Goal: Information Seeking & Learning: Learn about a topic

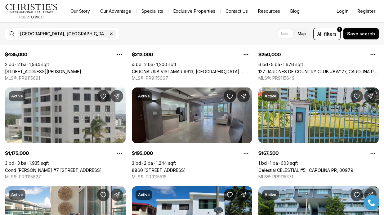
scroll to position [79, 0]
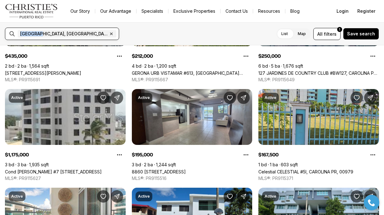
drag, startPoint x: 36, startPoint y: 33, endPoint x: 18, endPoint y: 33, distance: 18.6
click at [18, 33] on span "[GEOGRAPHIC_DATA], [GEOGRAPHIC_DATA], [GEOGRAPHIC_DATA] Remove Carolina, [GEOGR…" at bounding box center [67, 33] width 99 height 7
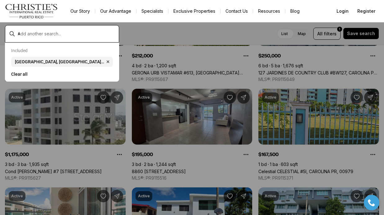
click at [26, 34] on input "text" at bounding box center [67, 34] width 99 height 6
type input "********"
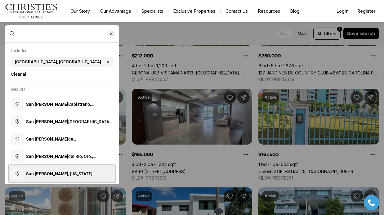
click at [27, 173] on b "San [PERSON_NAME]" at bounding box center [47, 173] width 42 height 5
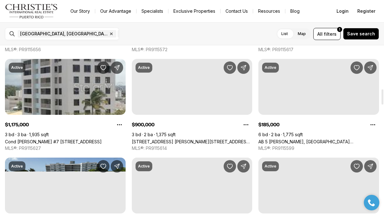
scroll to position [509, 0]
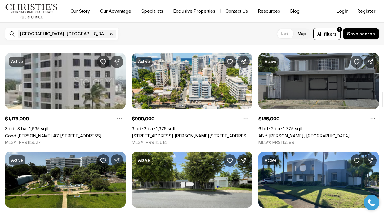
click at [319, 133] on link "AB 5 [PERSON_NAME], [GEOGRAPHIC_DATA][PERSON_NAME], 00922" at bounding box center [318, 135] width 121 height 5
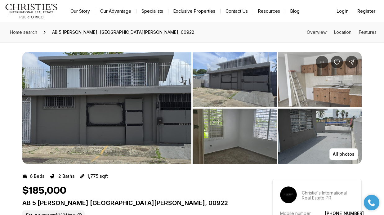
click at [264, 85] on img "View image gallery" at bounding box center [234, 79] width 84 height 55
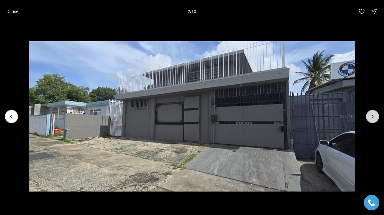
click at [373, 116] on icon "Next slide" at bounding box center [372, 116] width 6 height 6
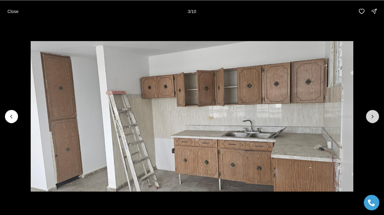
click at [373, 116] on icon "Next slide" at bounding box center [372, 116] width 6 height 6
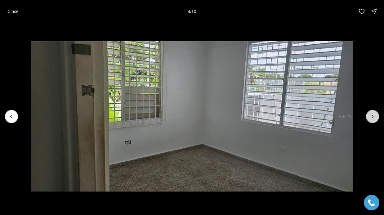
click at [373, 116] on icon "Next slide" at bounding box center [372, 116] width 6 height 6
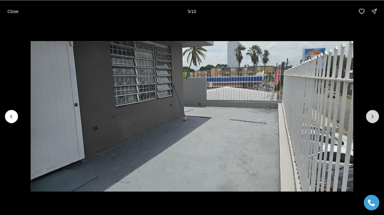
click at [373, 116] on icon "Next slide" at bounding box center [372, 116] width 6 height 6
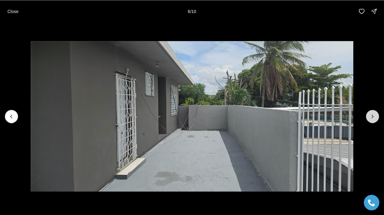
click at [373, 116] on icon "Next slide" at bounding box center [372, 116] width 6 height 6
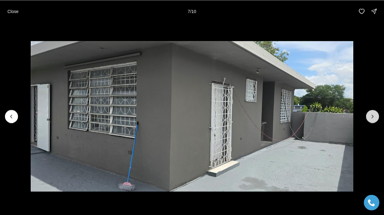
click at [373, 116] on icon "Next slide" at bounding box center [372, 116] width 6 height 6
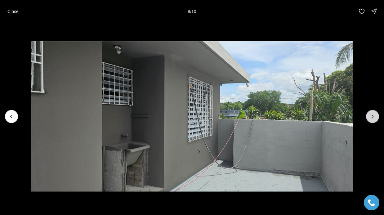
click at [373, 116] on icon "Next slide" at bounding box center [372, 116] width 6 height 6
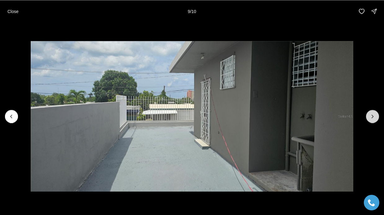
click at [373, 116] on icon "Next slide" at bounding box center [372, 116] width 6 height 6
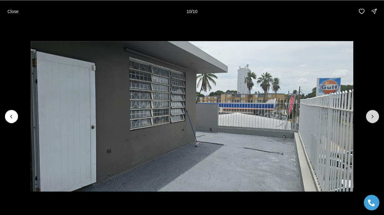
click at [373, 116] on div at bounding box center [372, 116] width 13 height 13
click at [14, 12] on p "Close" at bounding box center [12, 11] width 11 height 5
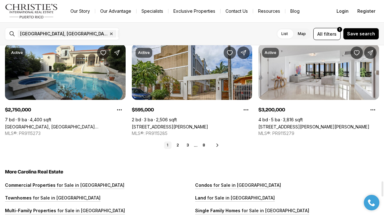
scroll to position [1508, 0]
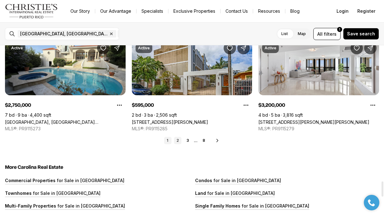
click at [178, 140] on link "2" at bounding box center [177, 140] width 7 height 7
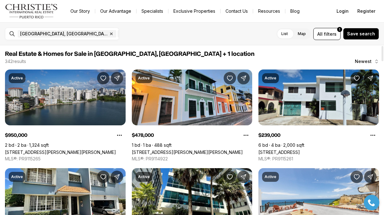
scroll to position [3, 0]
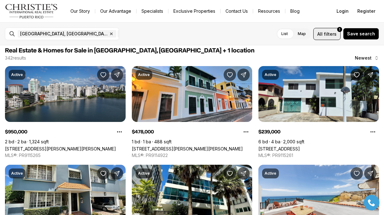
click at [326, 31] on span "All filters 1" at bounding box center [326, 34] width 19 height 7
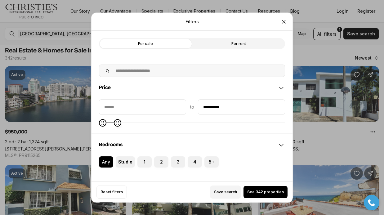
click at [115, 125] on icon "Maximum" at bounding box center [117, 122] width 5 height 5
type input "********"
click at [100, 122] on span "Maximum" at bounding box center [103, 122] width 7 height 7
click at [261, 193] on span "See 219 properties" at bounding box center [266, 191] width 36 height 5
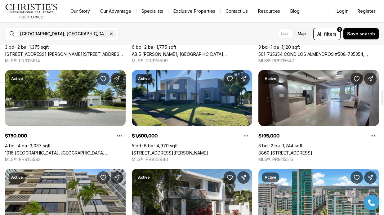
scroll to position [492, 0]
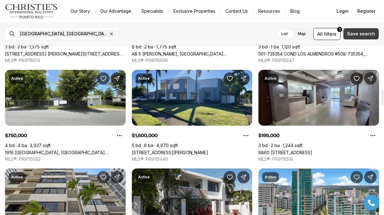
click at [363, 32] on span "Save search" at bounding box center [361, 33] width 28 height 5
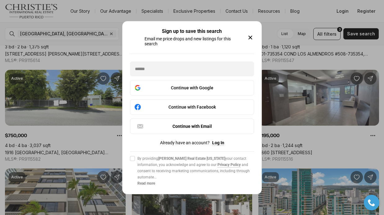
click at [248, 37] on icon "button" at bounding box center [249, 37] width 7 height 7
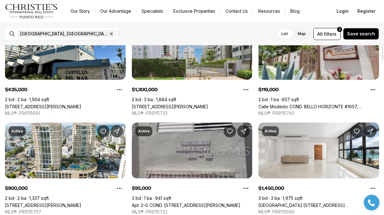
scroll to position [0, 0]
